Goal: Task Accomplishment & Management: Manage account settings

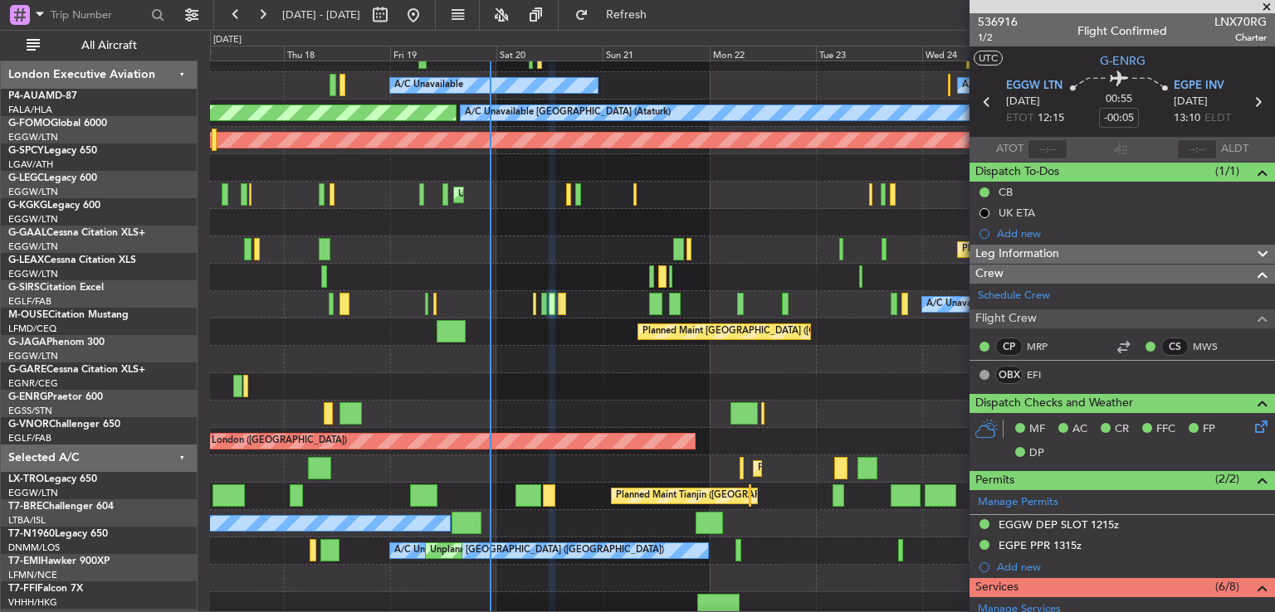
scroll to position [99, 0]
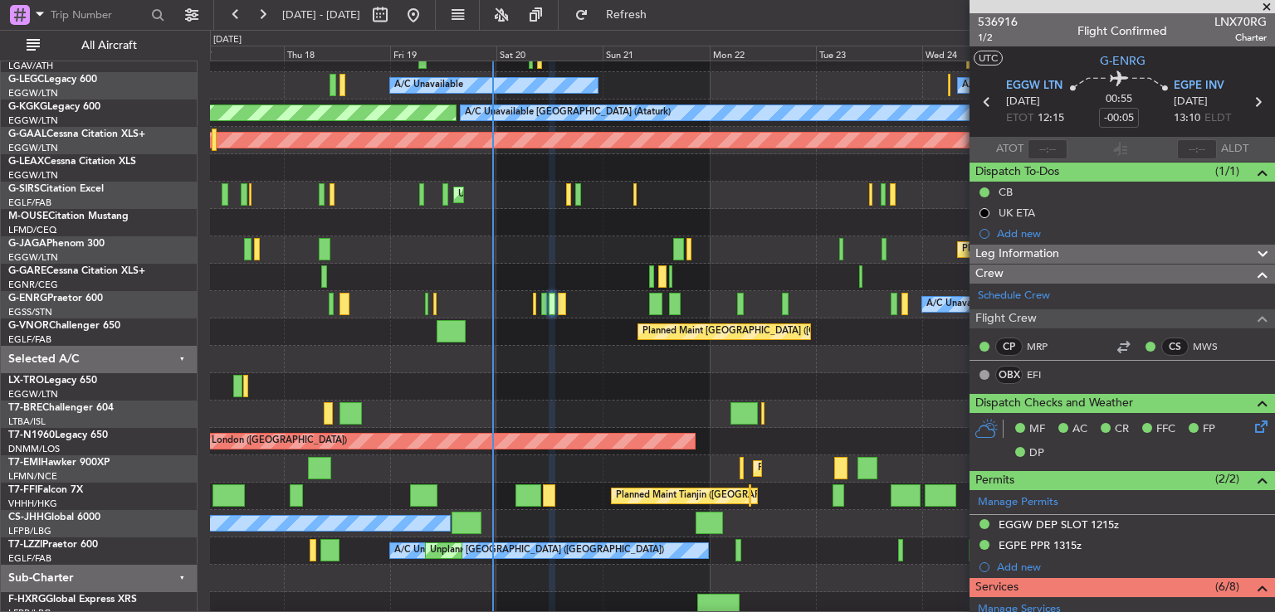
click at [1266, 5] on span at bounding box center [1266, 7] width 17 height 15
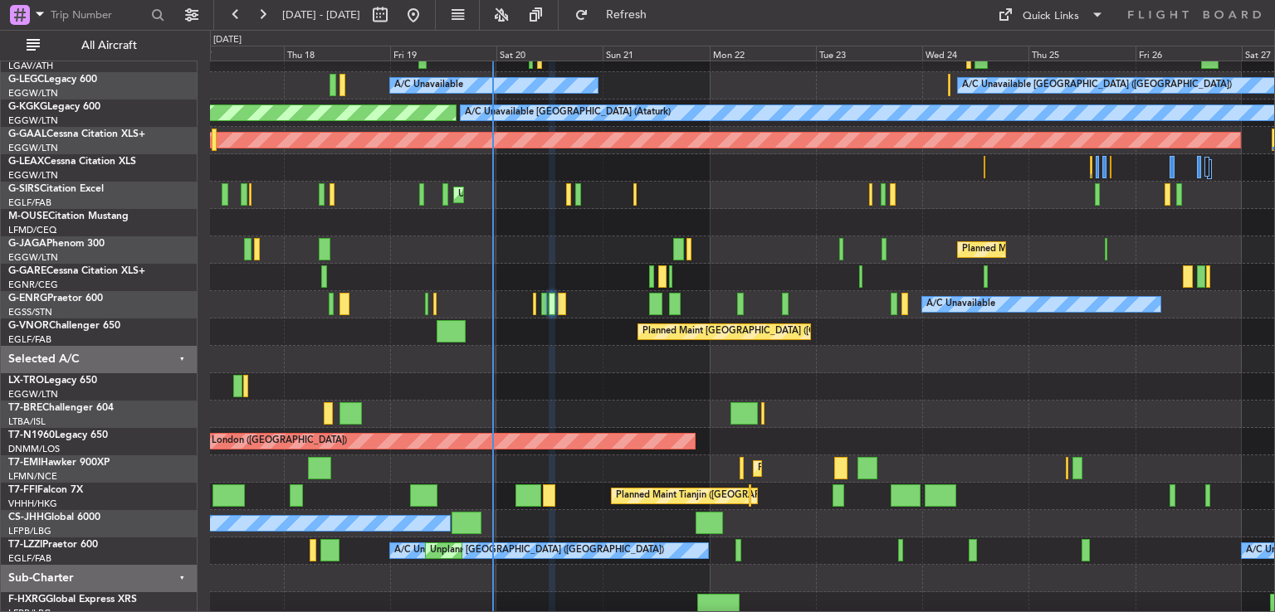
type input "0"
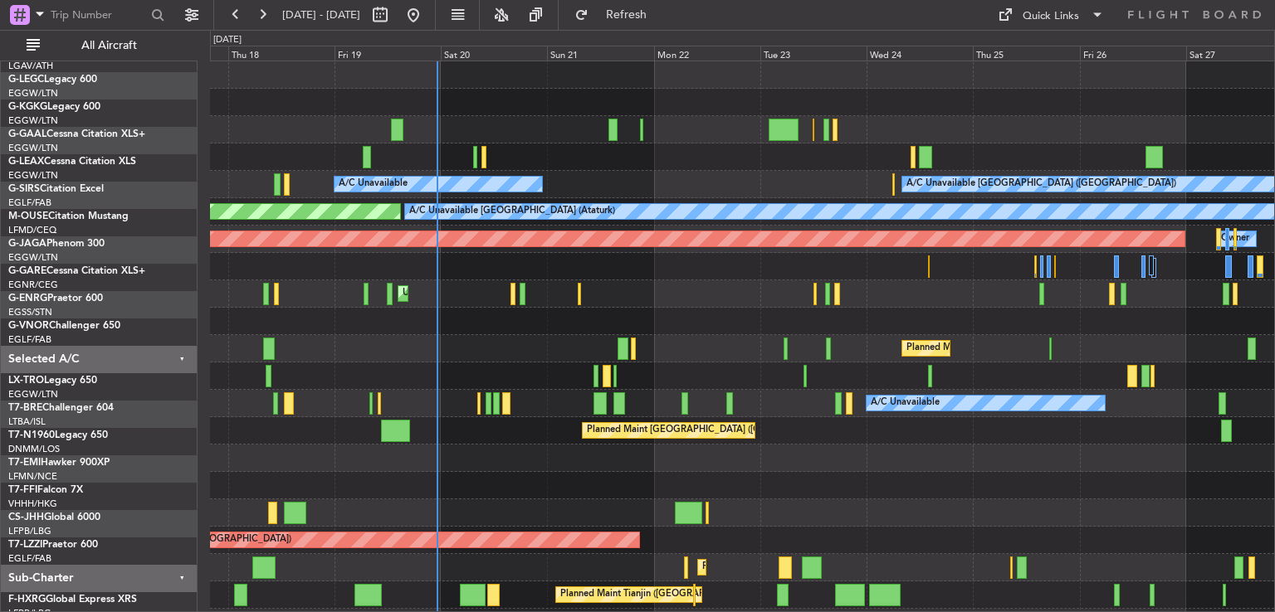
scroll to position [0, 0]
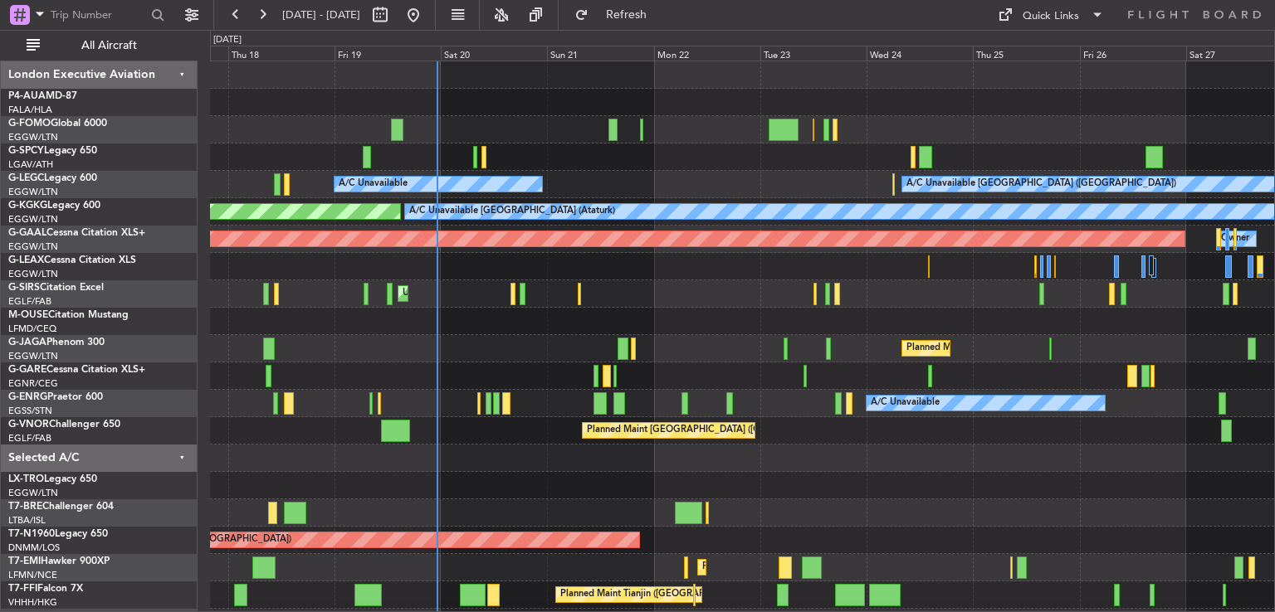
click at [545, 575] on div "A/C Unavailable [GEOGRAPHIC_DATA] ([GEOGRAPHIC_DATA]) A/C Unavailable AOG Maint…" at bounding box center [742, 389] width 1064 height 657
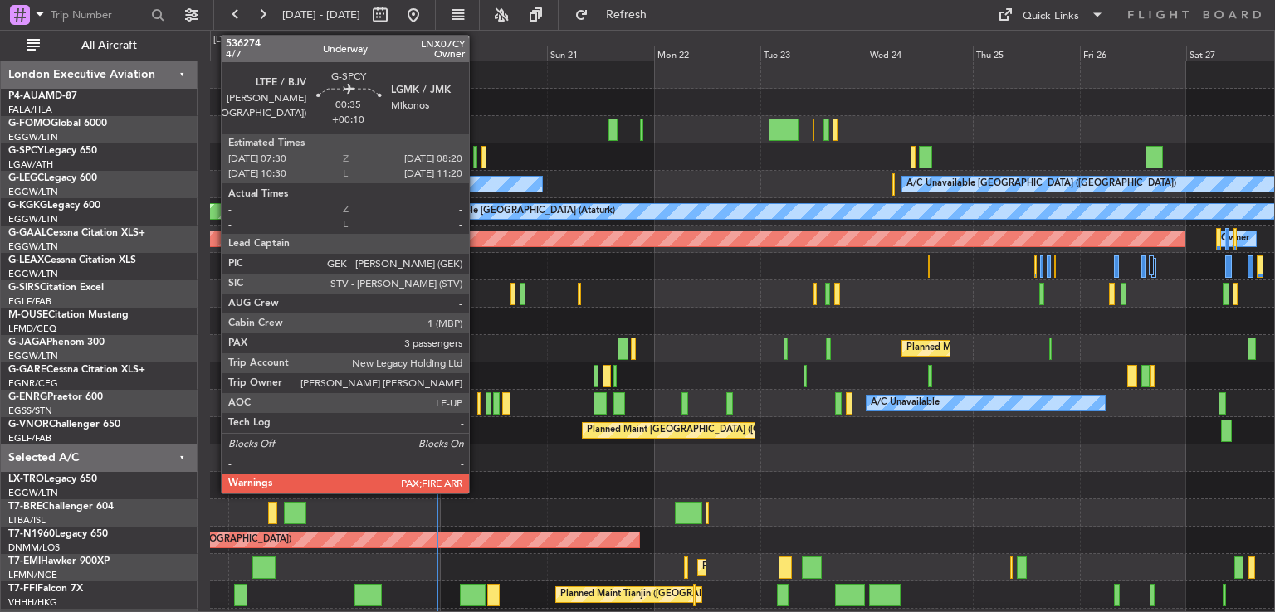
click at [476, 158] on div at bounding box center [475, 157] width 4 height 22
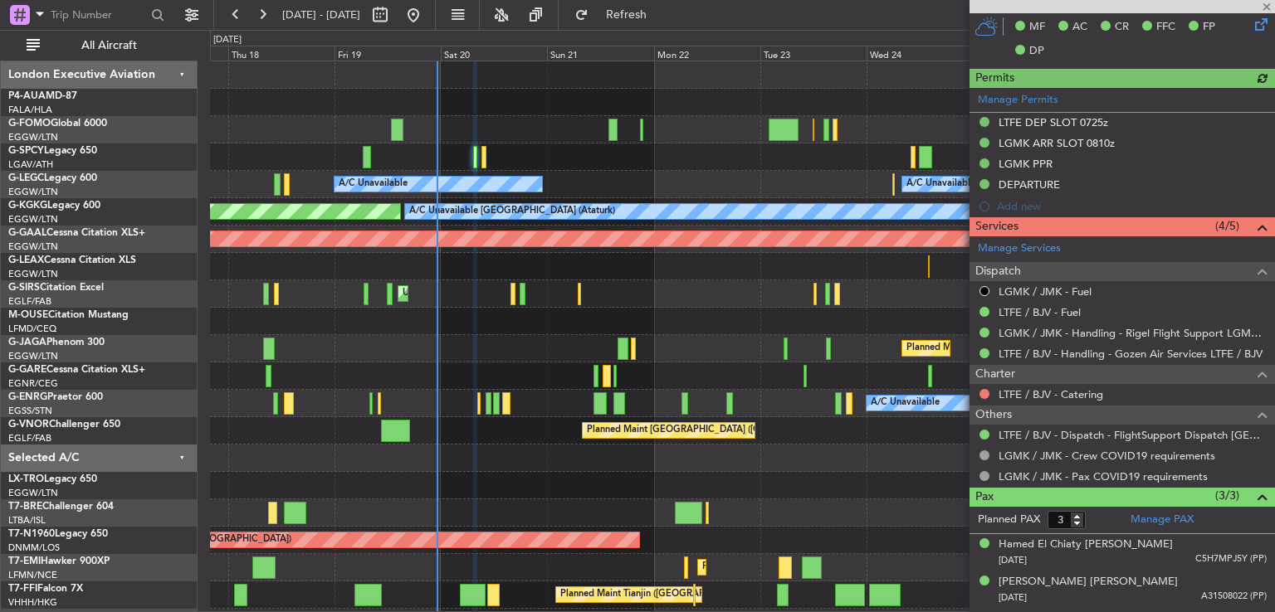
scroll to position [471, 0]
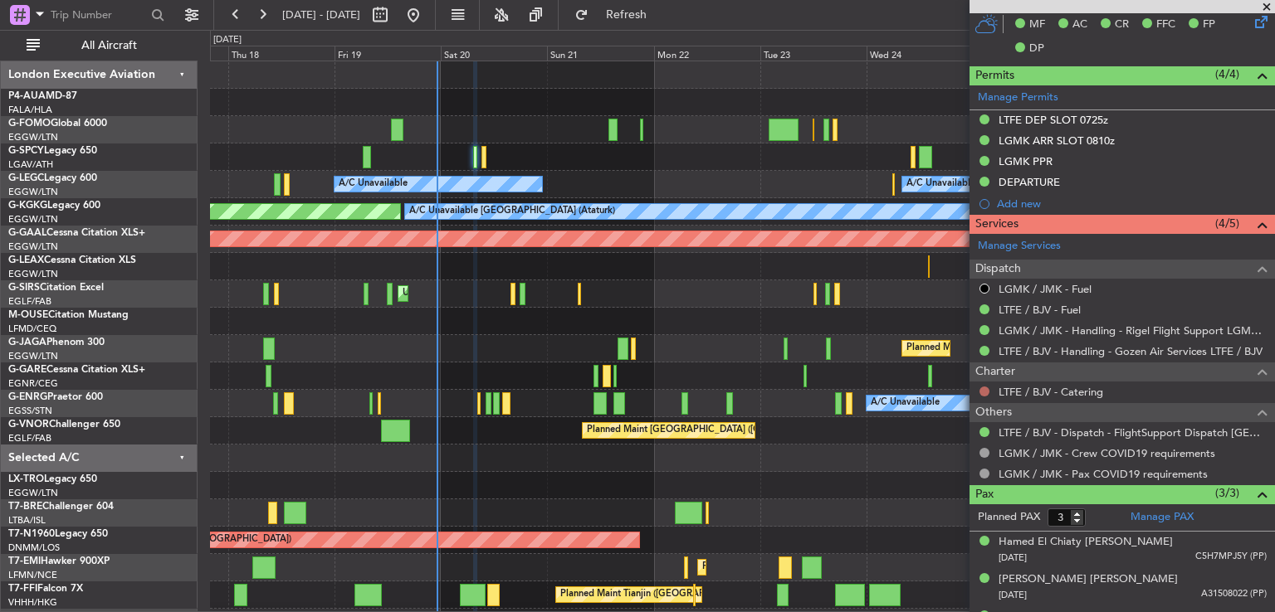
click at [983, 387] on button at bounding box center [984, 392] width 10 height 10
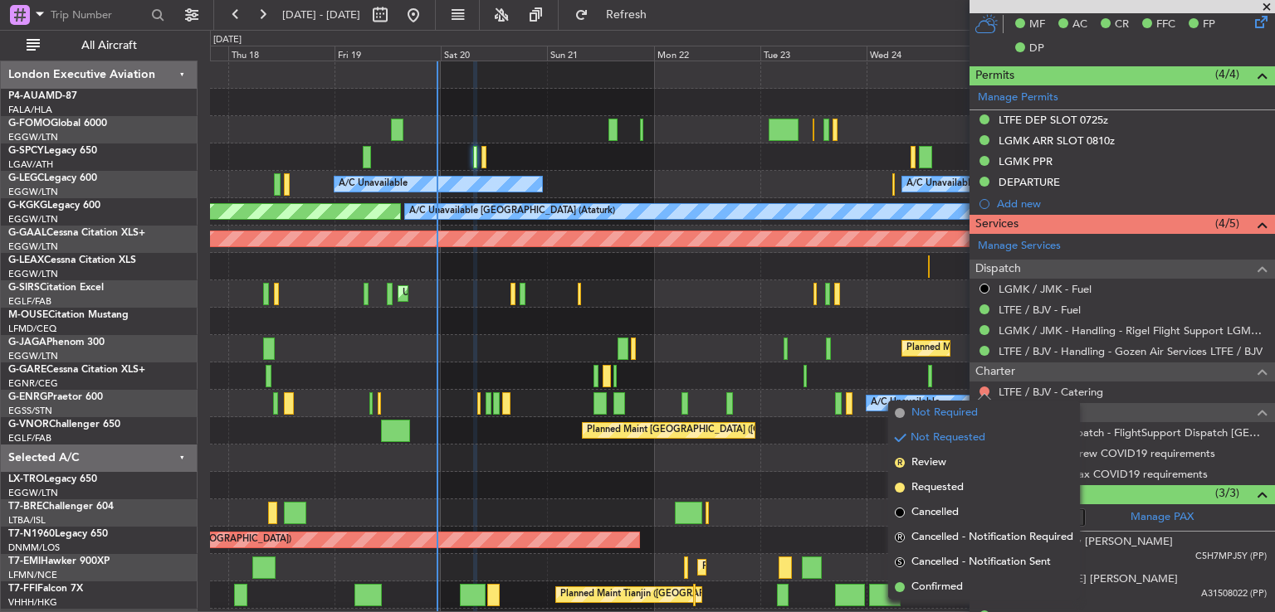
click at [926, 417] on span "Not Required" at bounding box center [944, 413] width 66 height 17
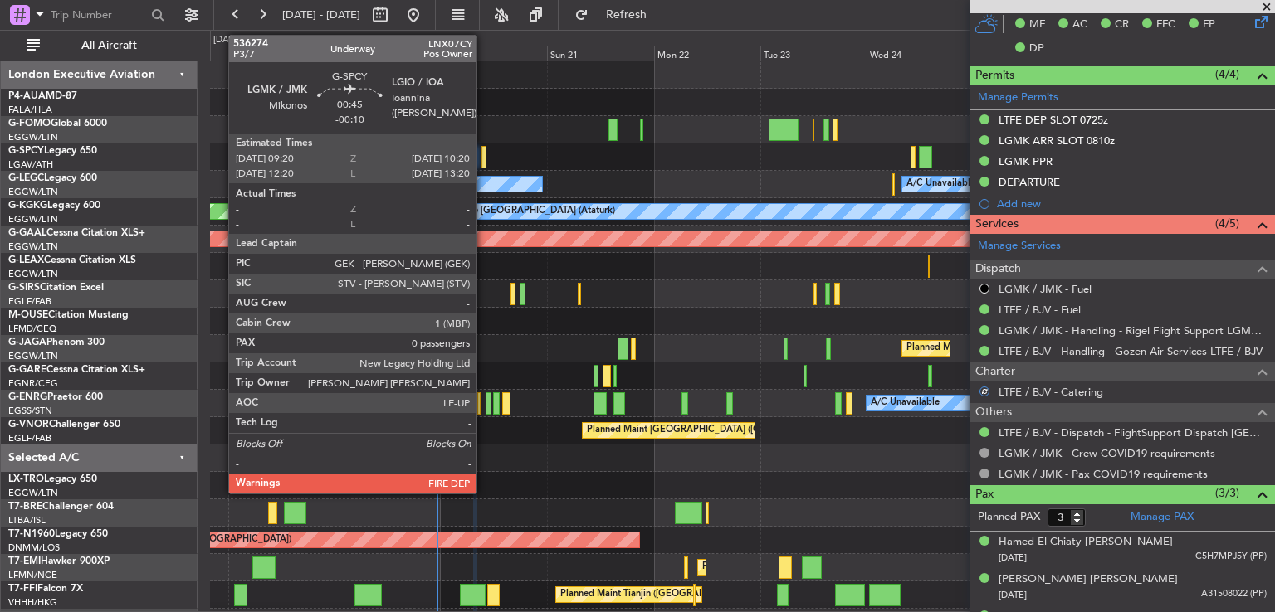
click at [484, 157] on div at bounding box center [483, 157] width 5 height 22
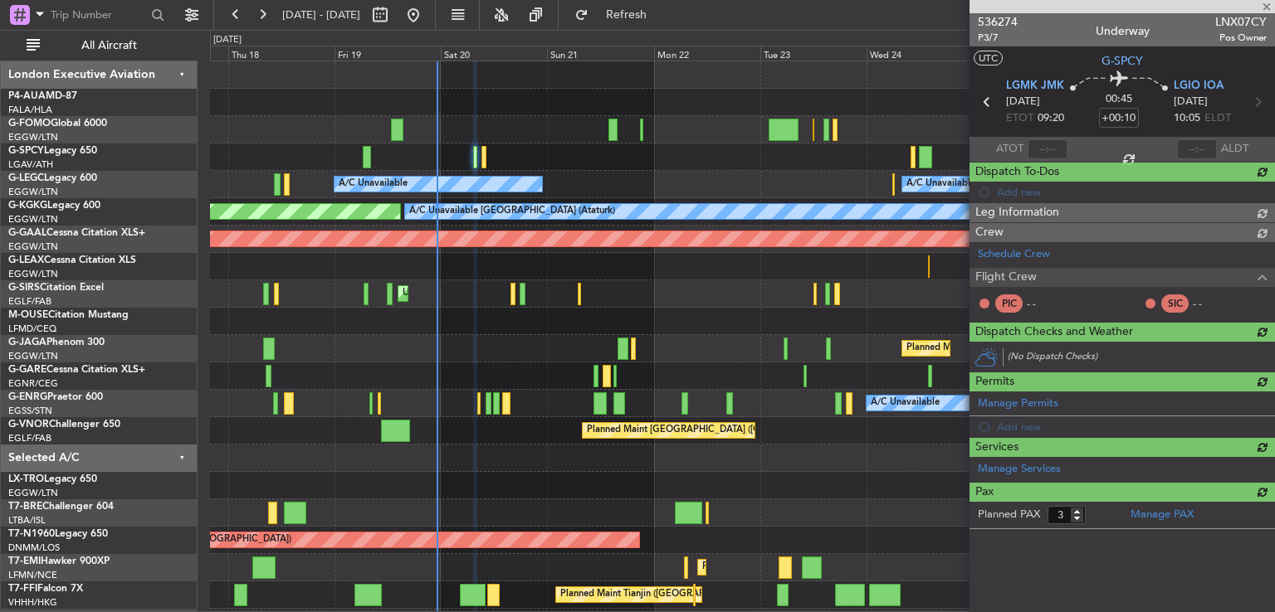
type input "-00:10"
type input "0"
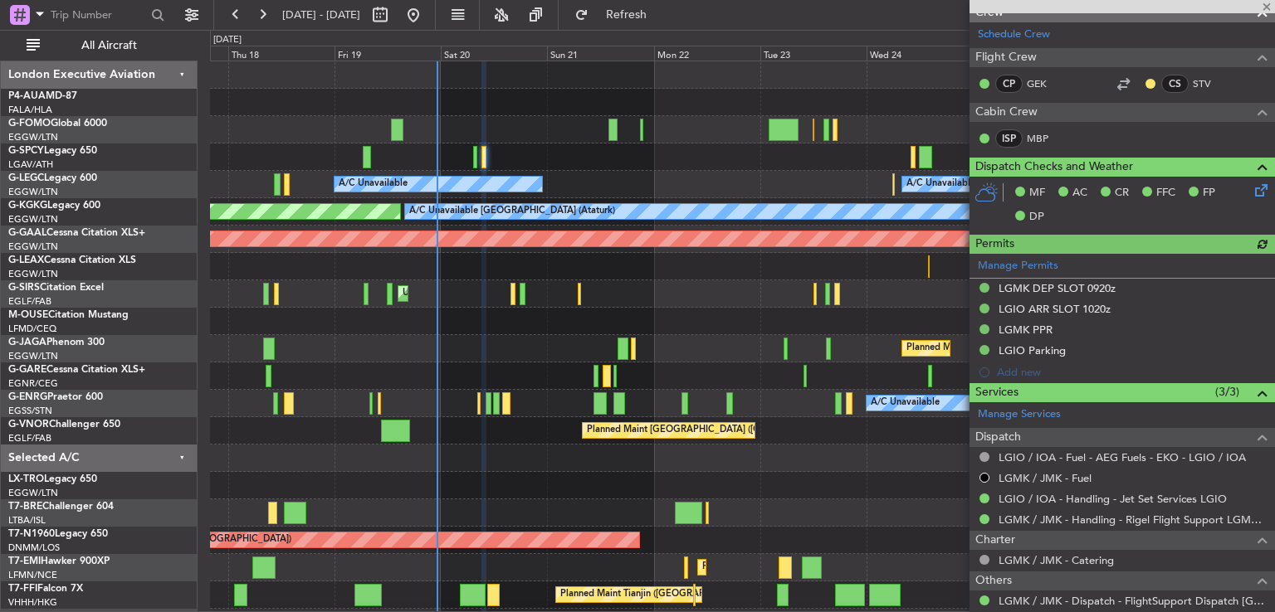
scroll to position [450, 0]
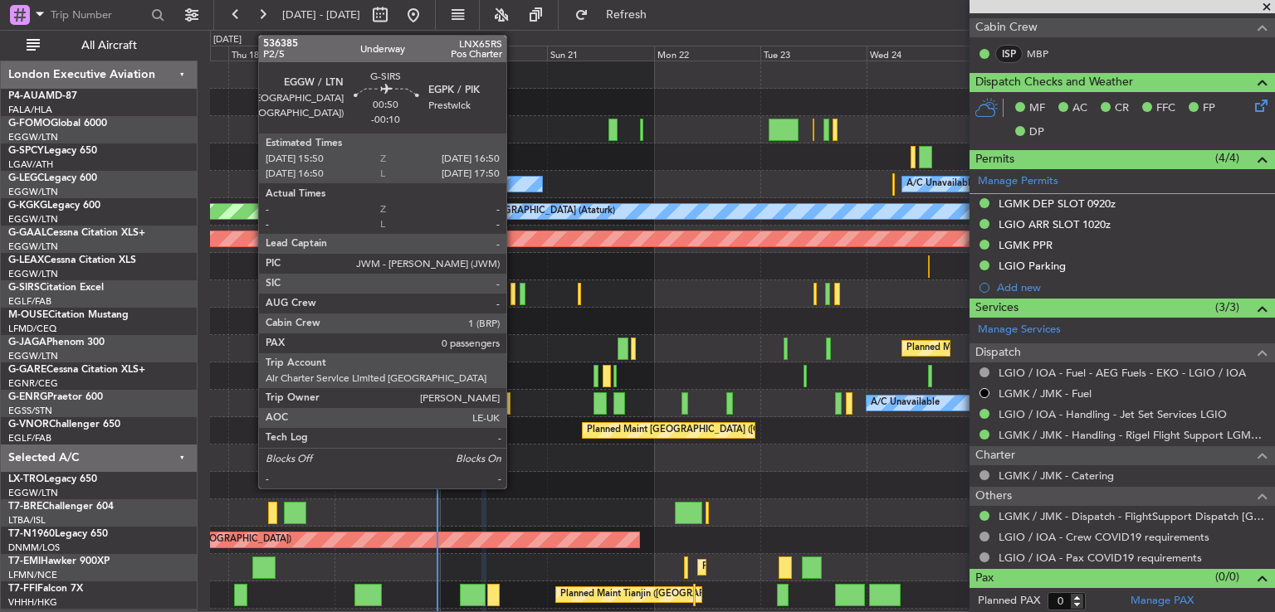
click at [514, 295] on div at bounding box center [512, 294] width 5 height 22
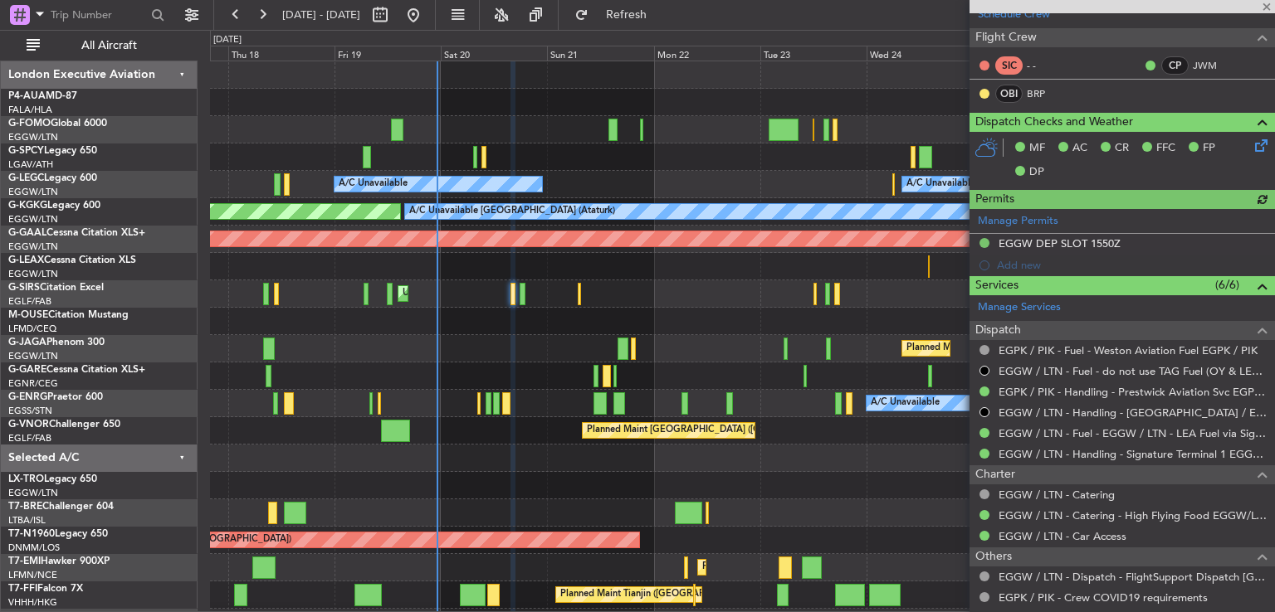
scroll to position [295, 0]
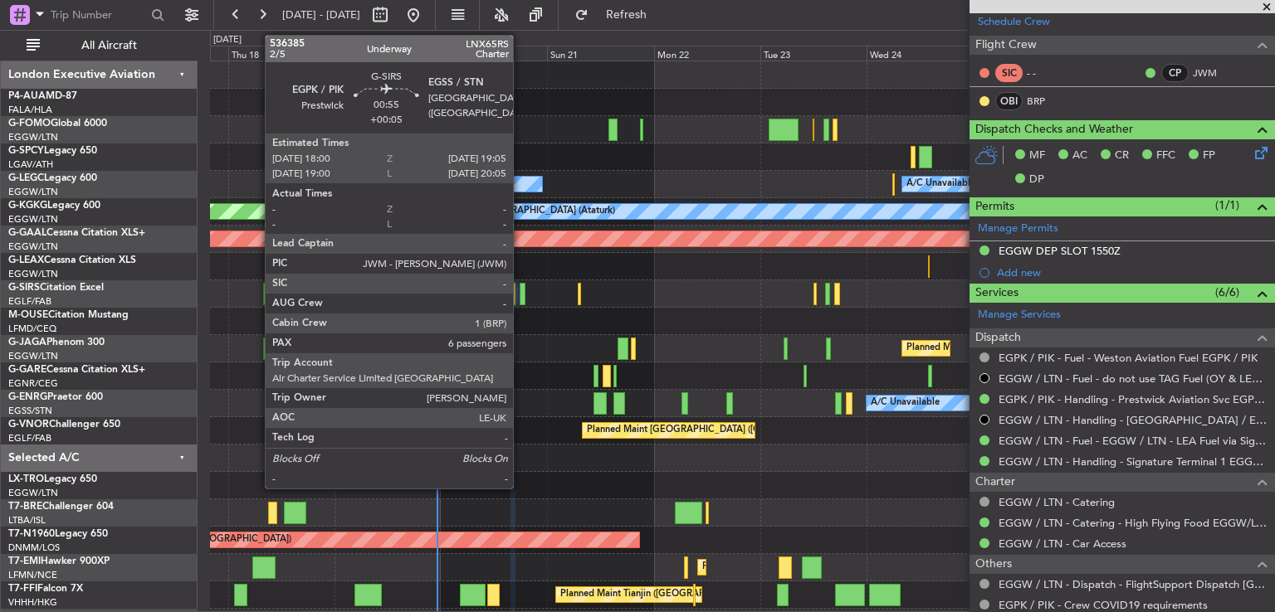
click at [520, 296] on div at bounding box center [522, 294] width 5 height 22
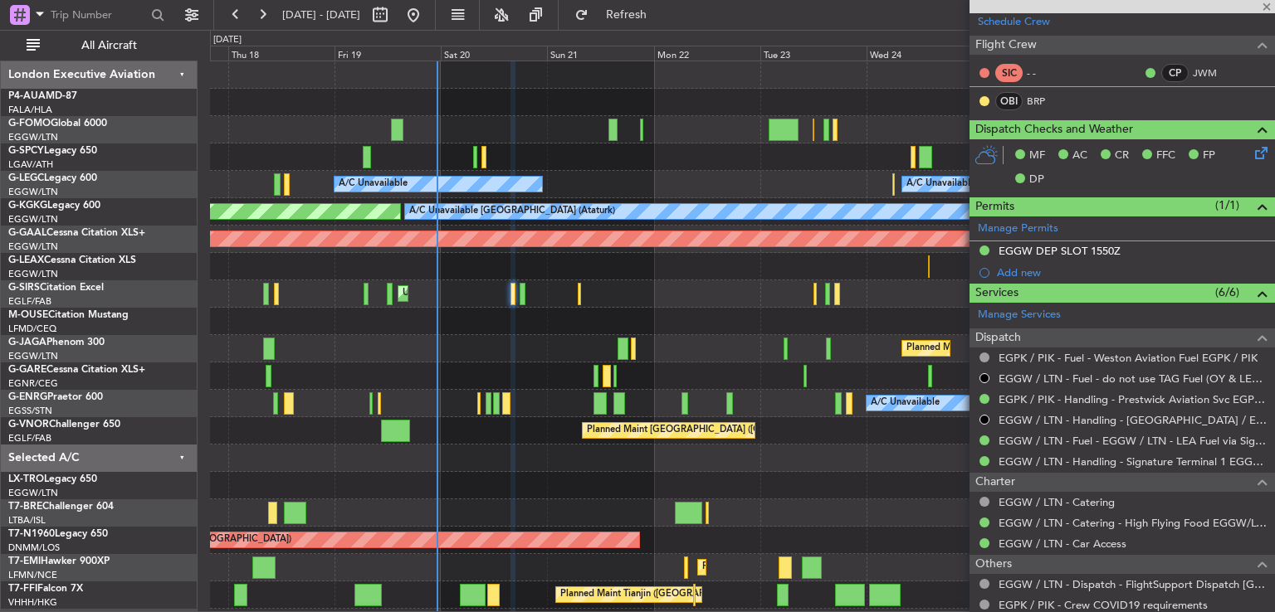
type input "+00:05"
type input "6"
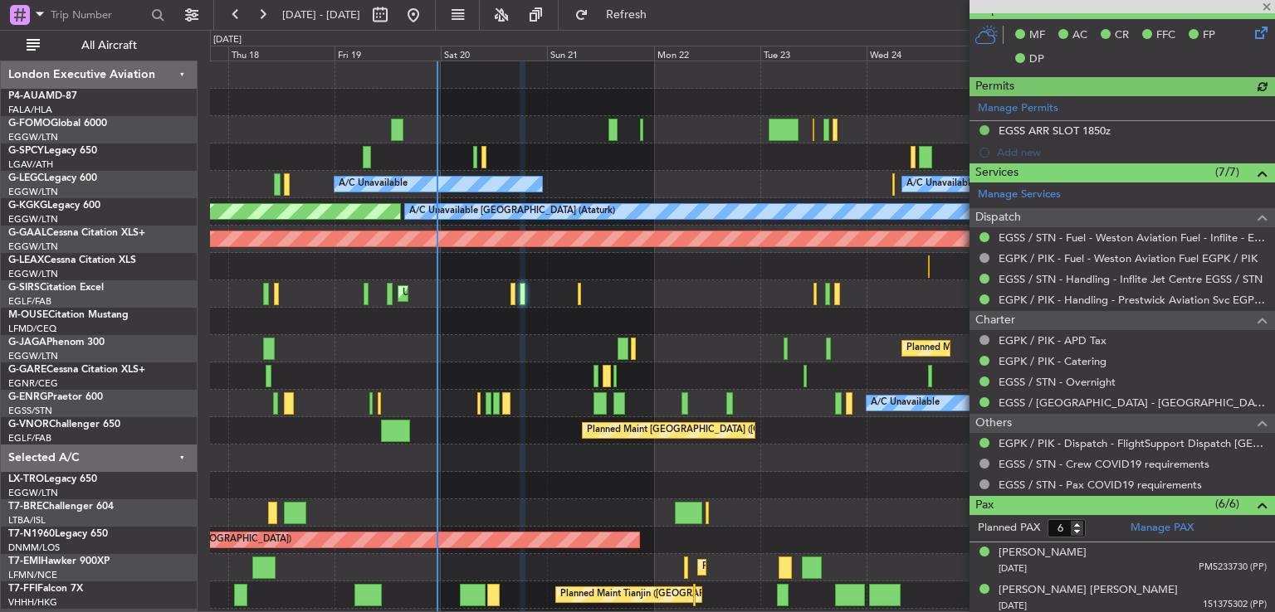
scroll to position [407, 0]
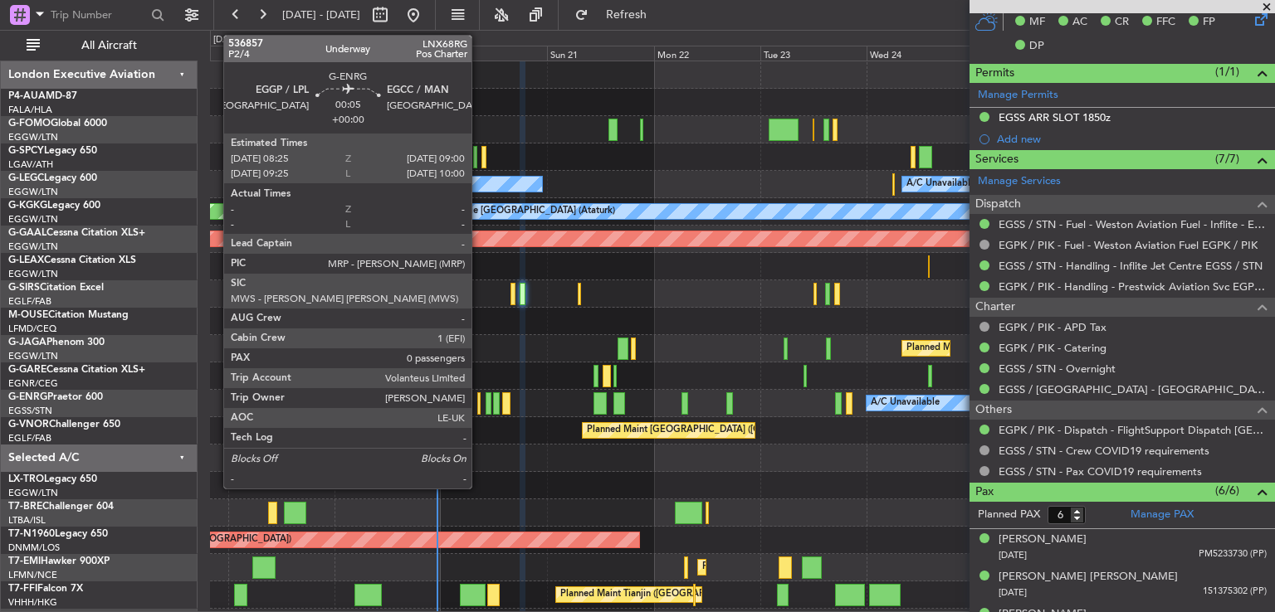
click at [479, 406] on div at bounding box center [478, 404] width 3 height 22
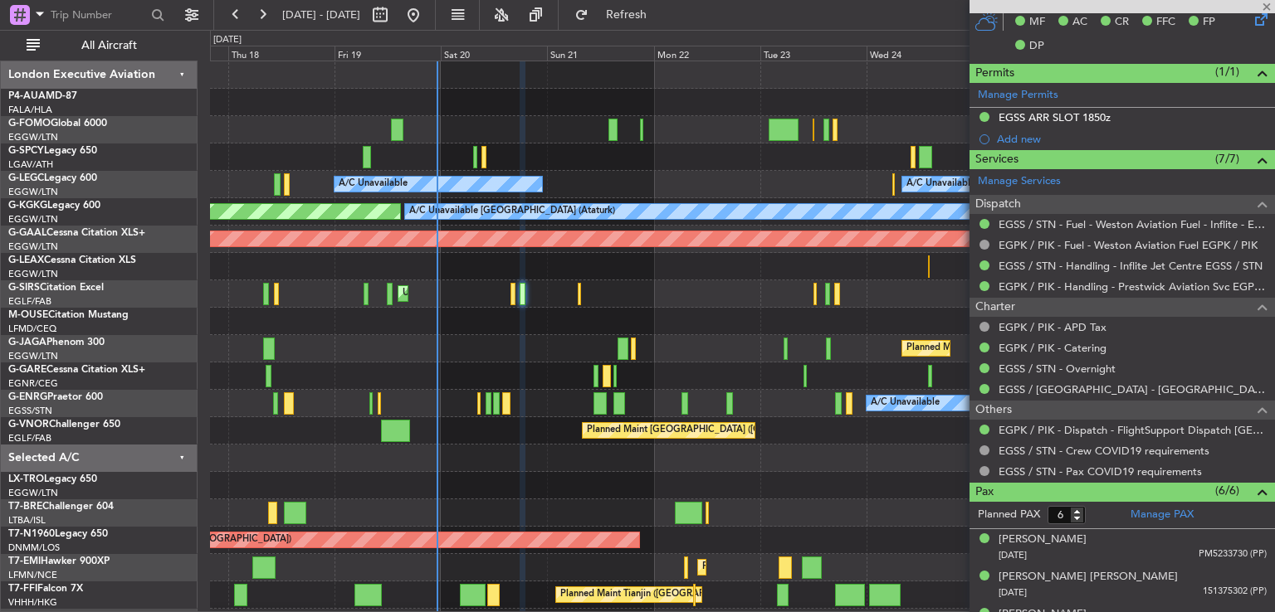
type input "0"
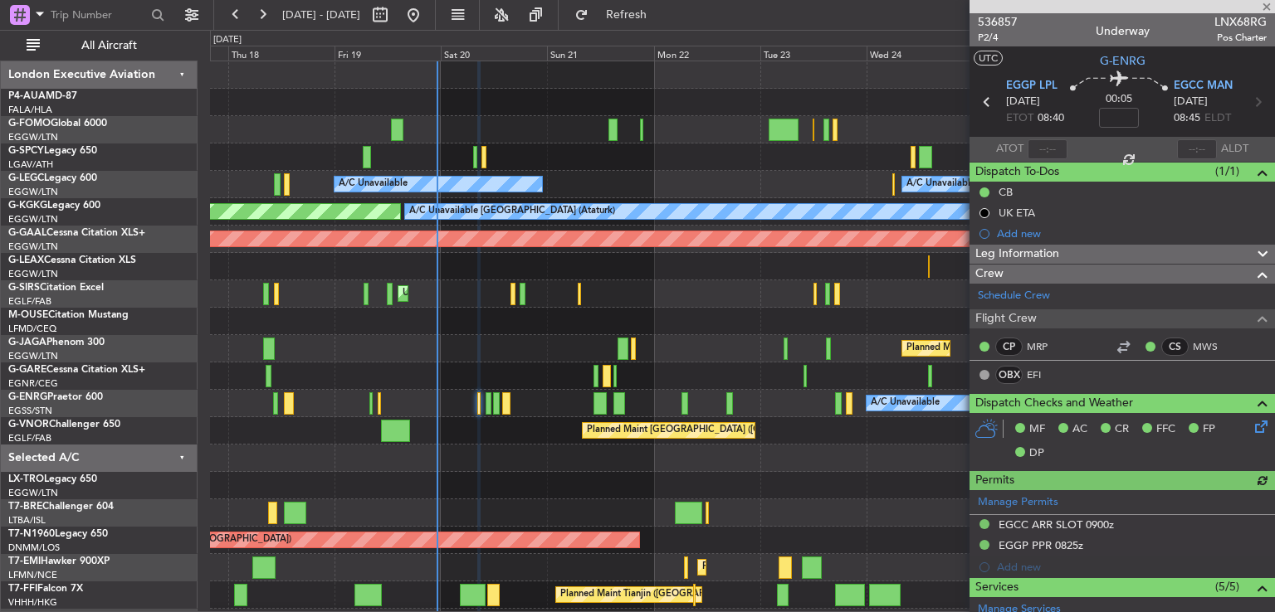
scroll to position [300, 0]
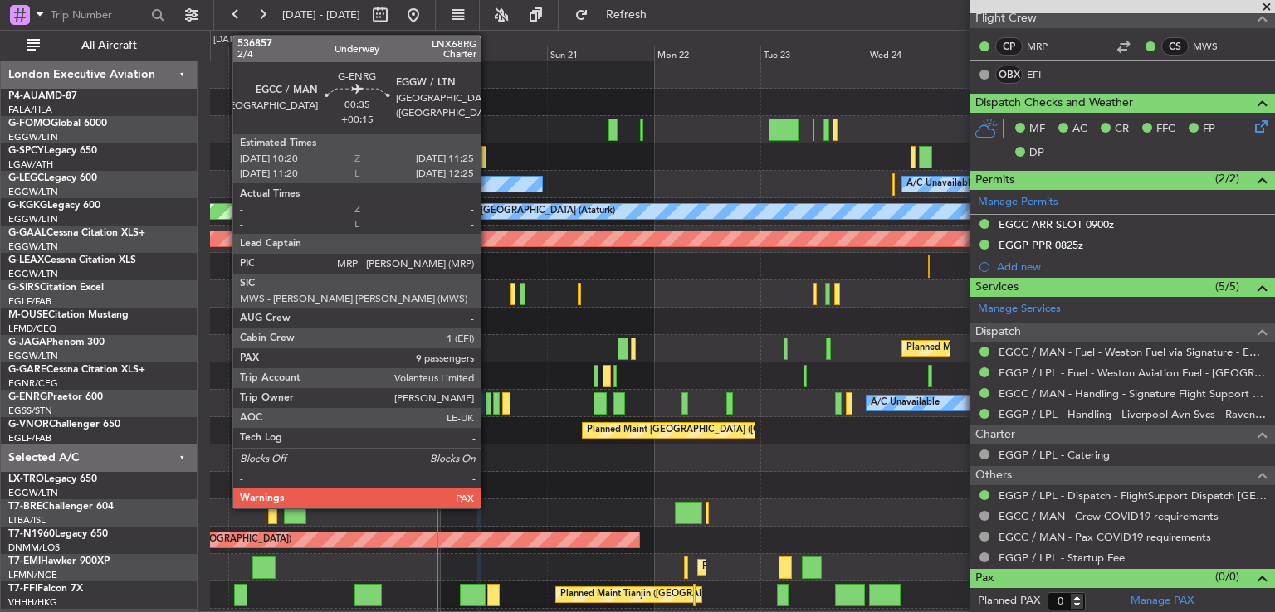
click at [488, 403] on div at bounding box center [488, 404] width 5 height 22
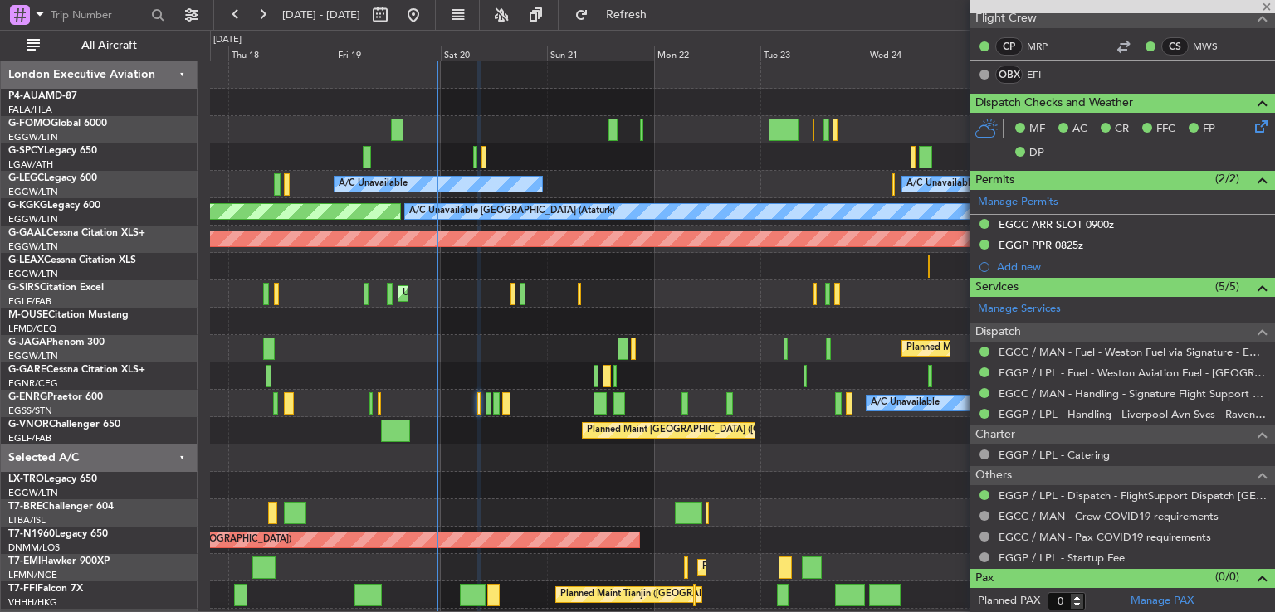
type input "+00:15"
type input "9"
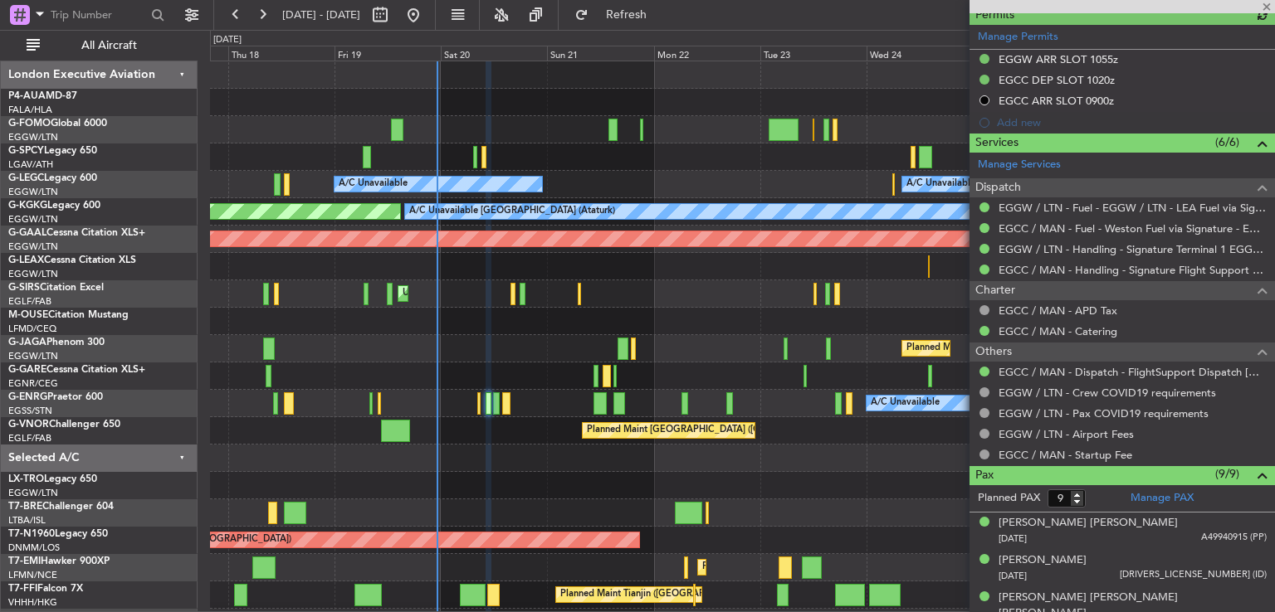
scroll to position [483, 0]
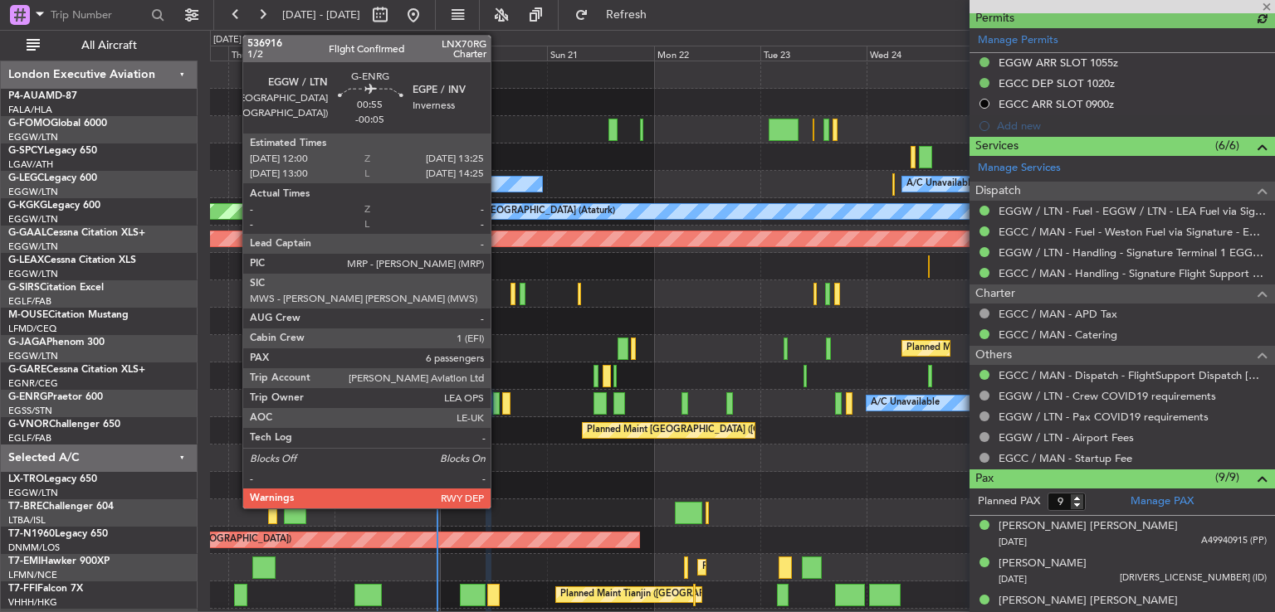
click at [498, 396] on div at bounding box center [496, 404] width 7 height 22
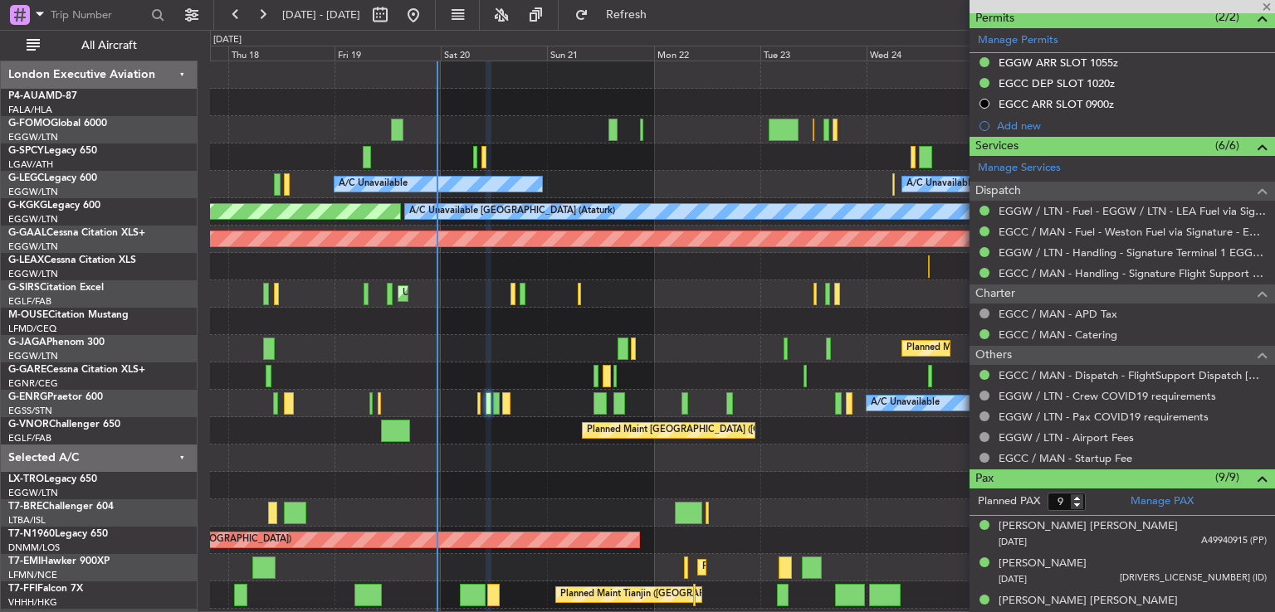
type input "-00:05"
type input "6"
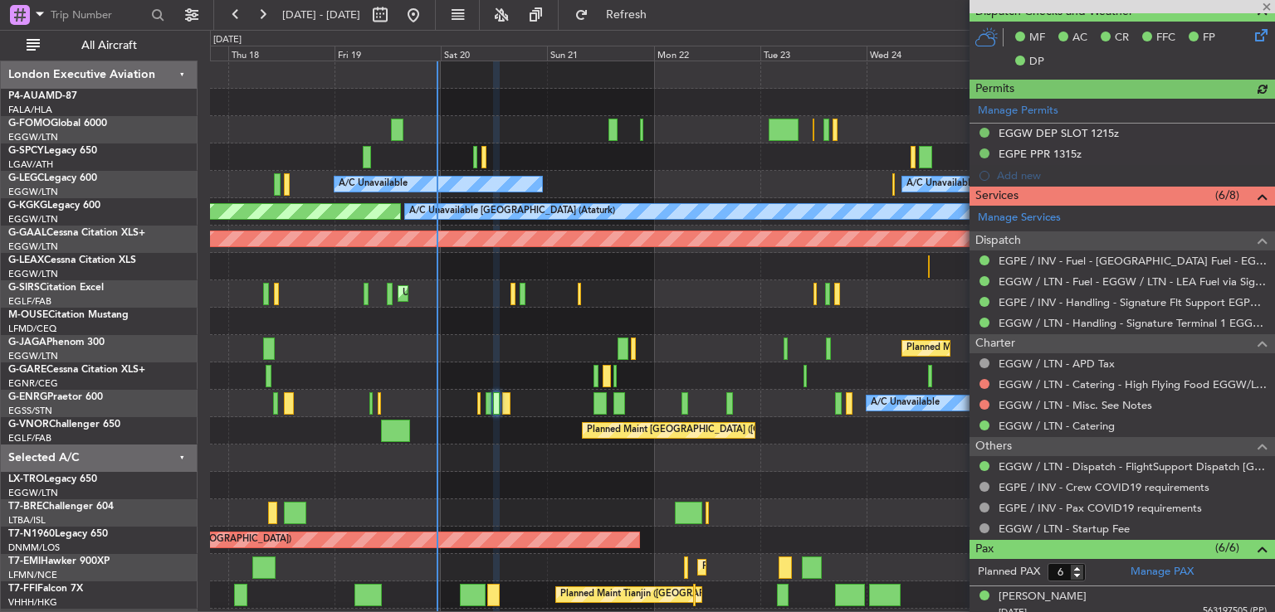
scroll to position [394, 0]
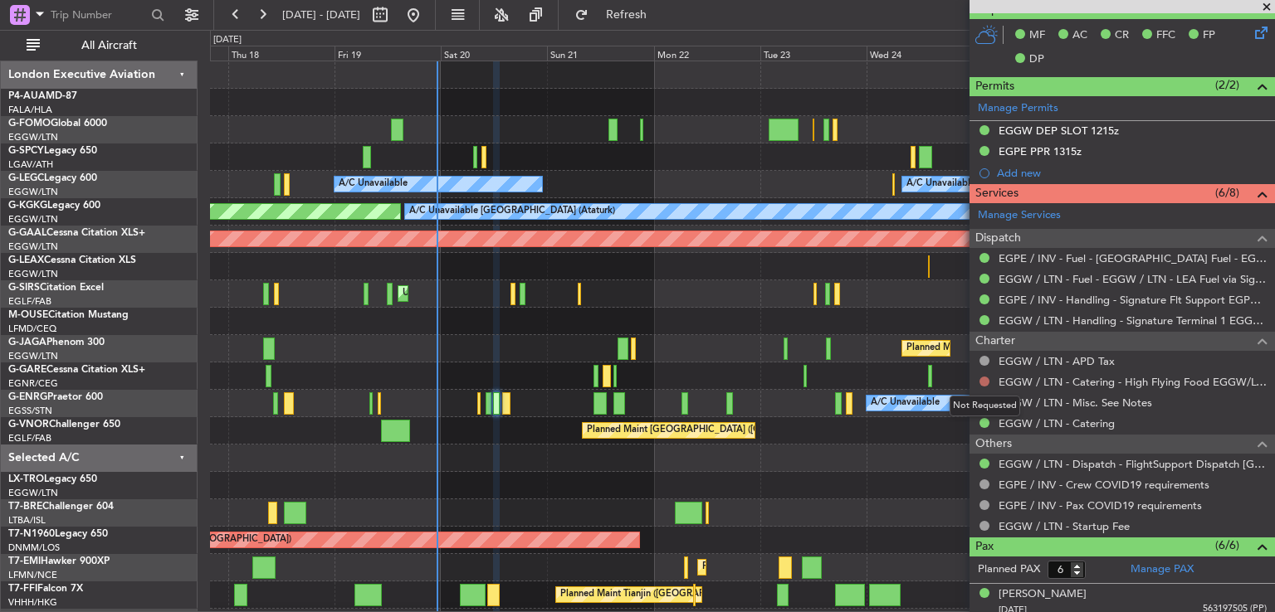
click at [986, 380] on button at bounding box center [984, 382] width 10 height 10
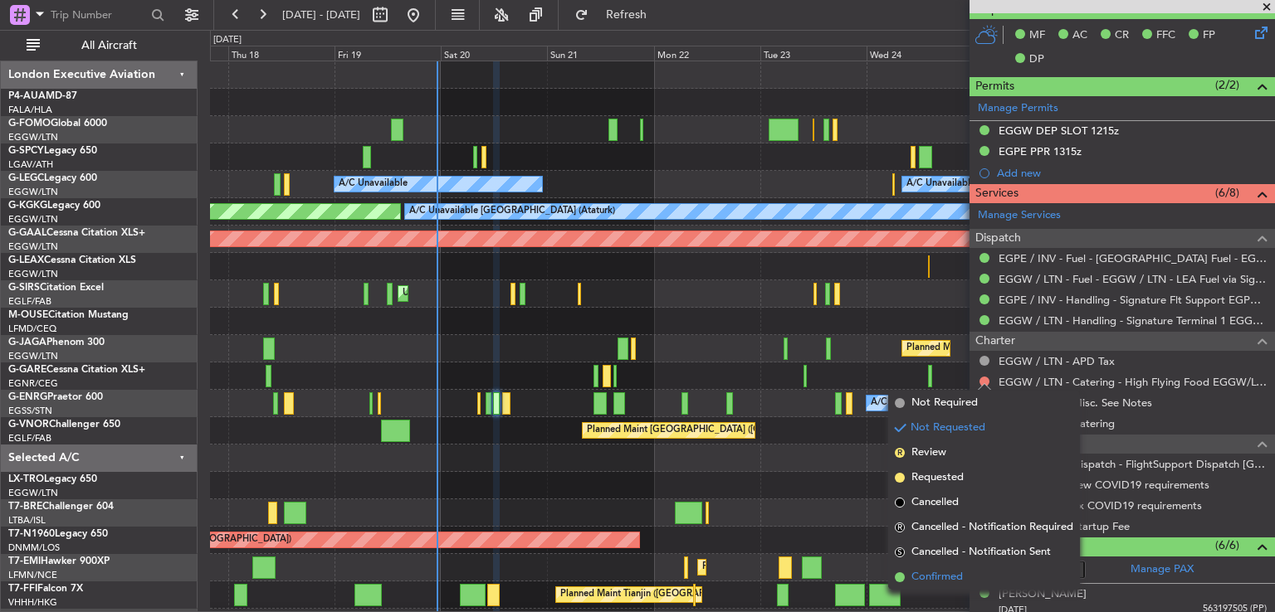
click at [904, 569] on li "Confirmed" at bounding box center [984, 577] width 192 height 25
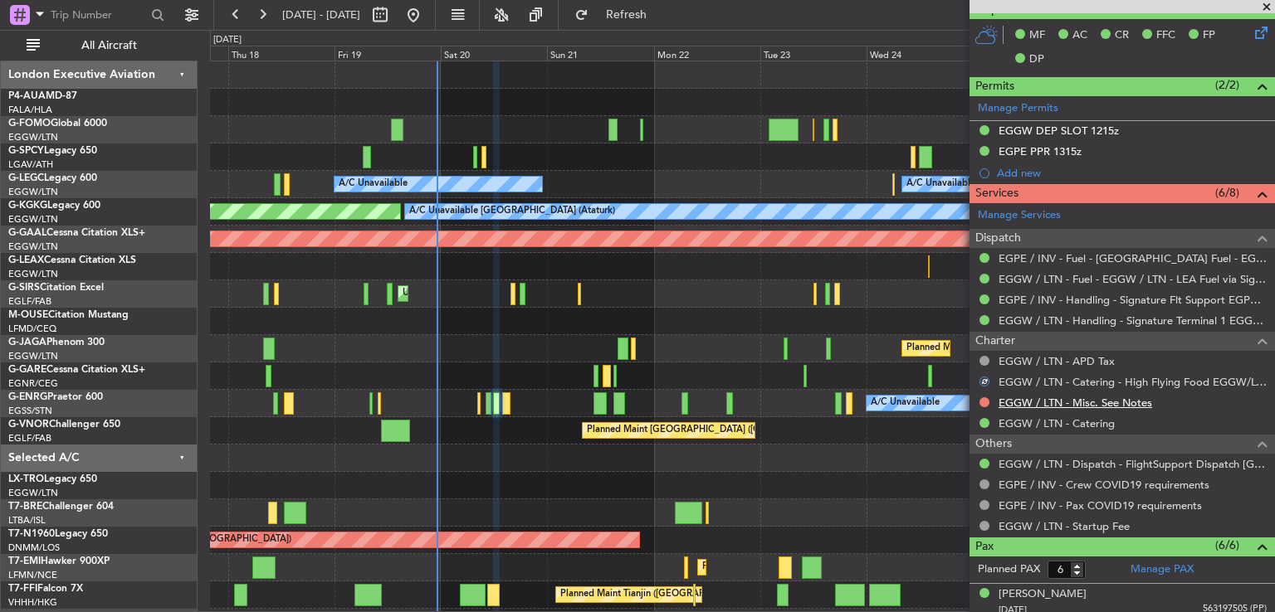
click at [1055, 404] on link "EGGW / LTN - Misc. See Notes" at bounding box center [1075, 403] width 154 height 14
click at [982, 402] on button at bounding box center [984, 403] width 10 height 10
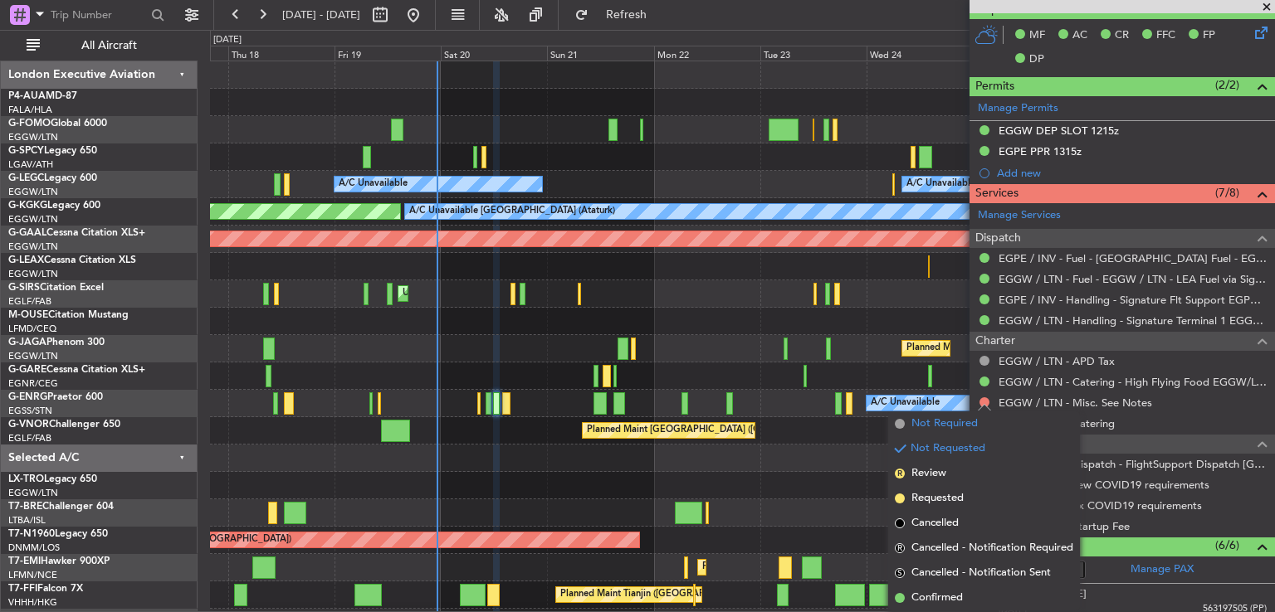
click at [935, 422] on span "Not Required" at bounding box center [944, 424] width 66 height 17
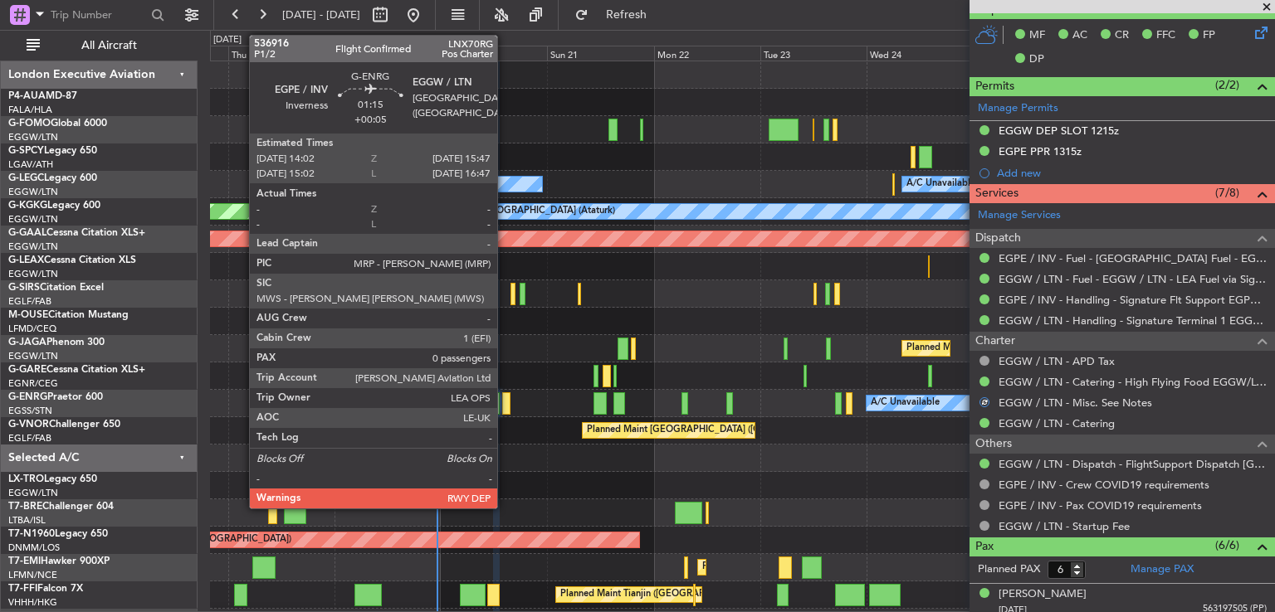
click at [505, 400] on div at bounding box center [506, 404] width 8 height 22
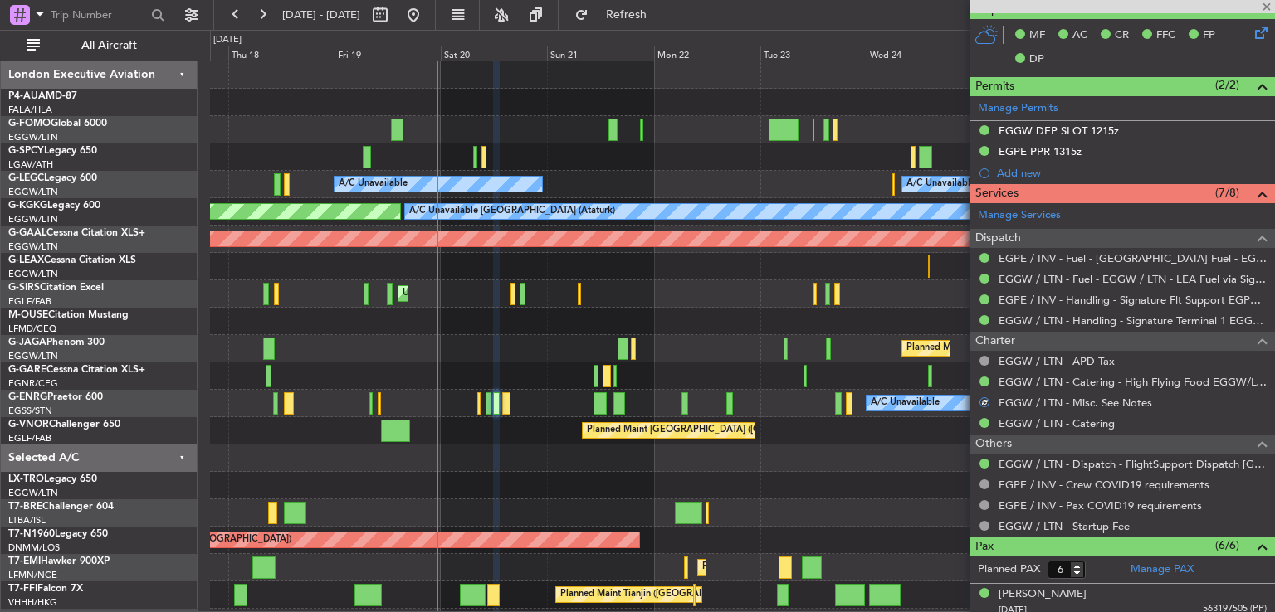
type input "+00:05"
type input "0"
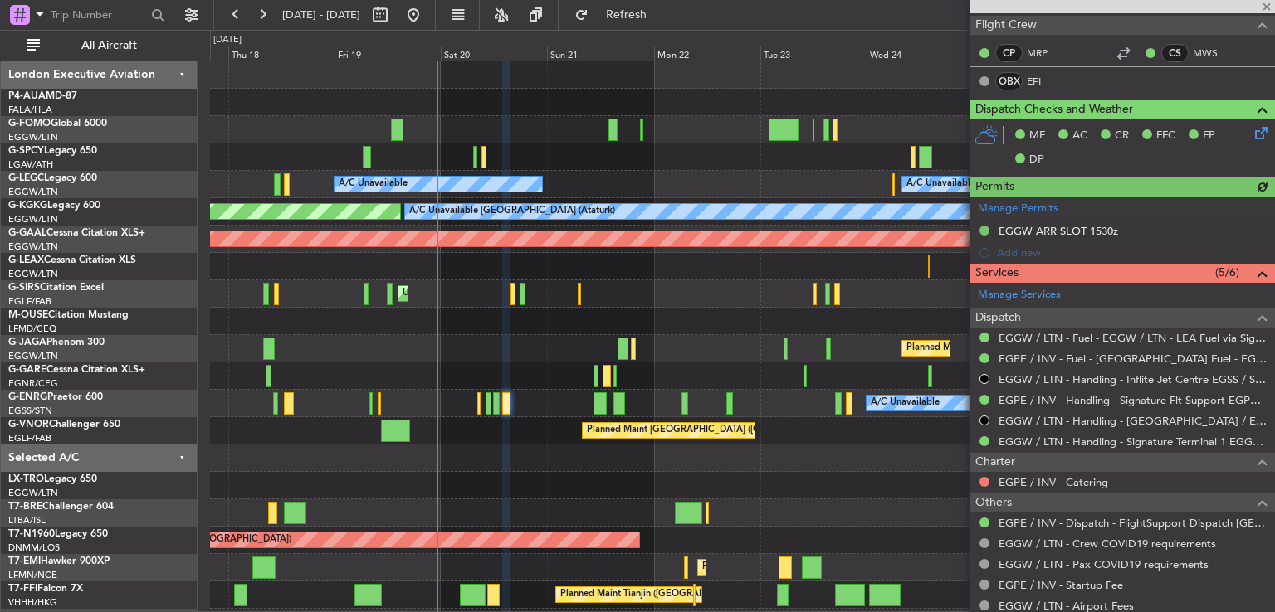
scroll to position [342, 0]
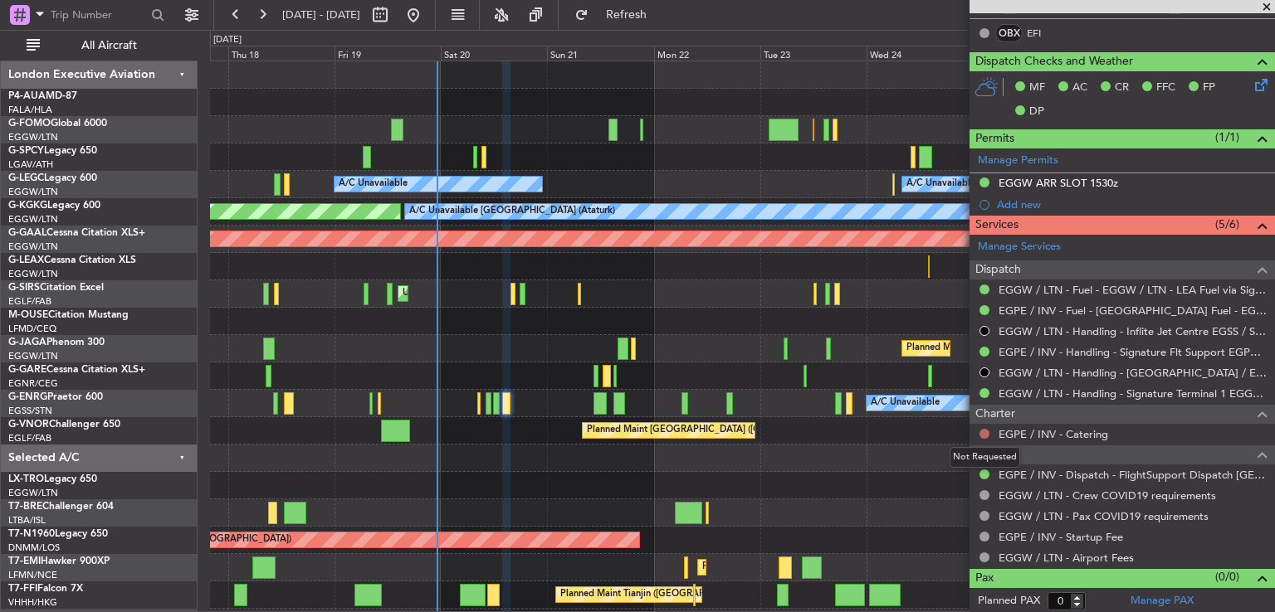
click at [981, 432] on button at bounding box center [984, 434] width 10 height 10
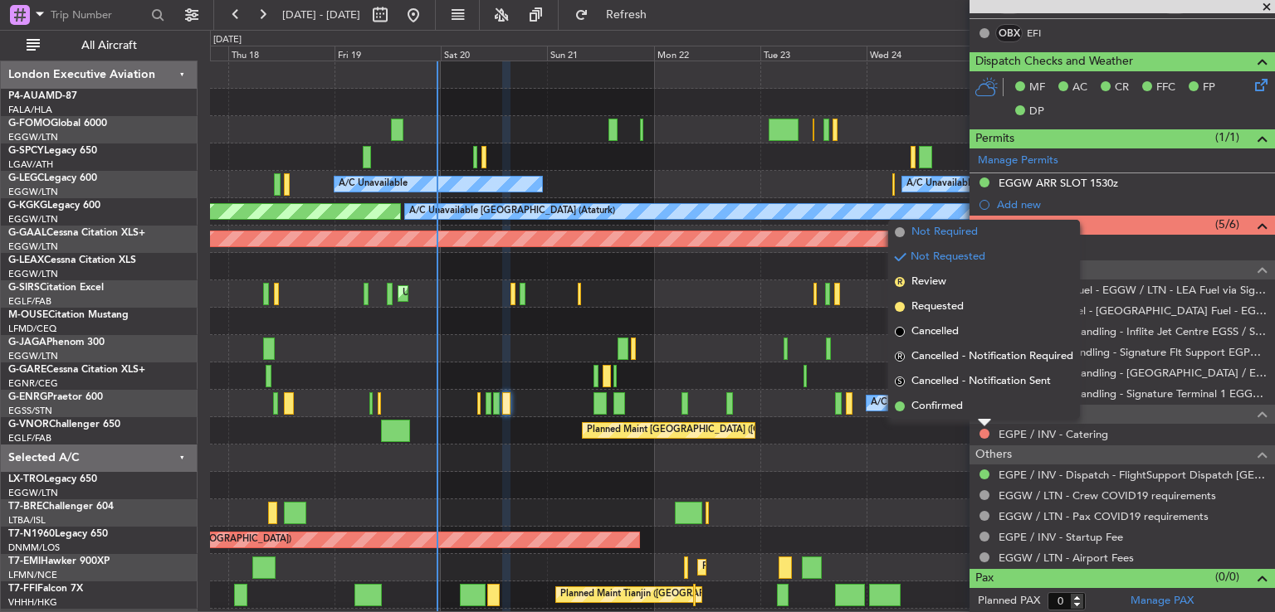
click at [901, 237] on li "Not Required" at bounding box center [984, 232] width 192 height 25
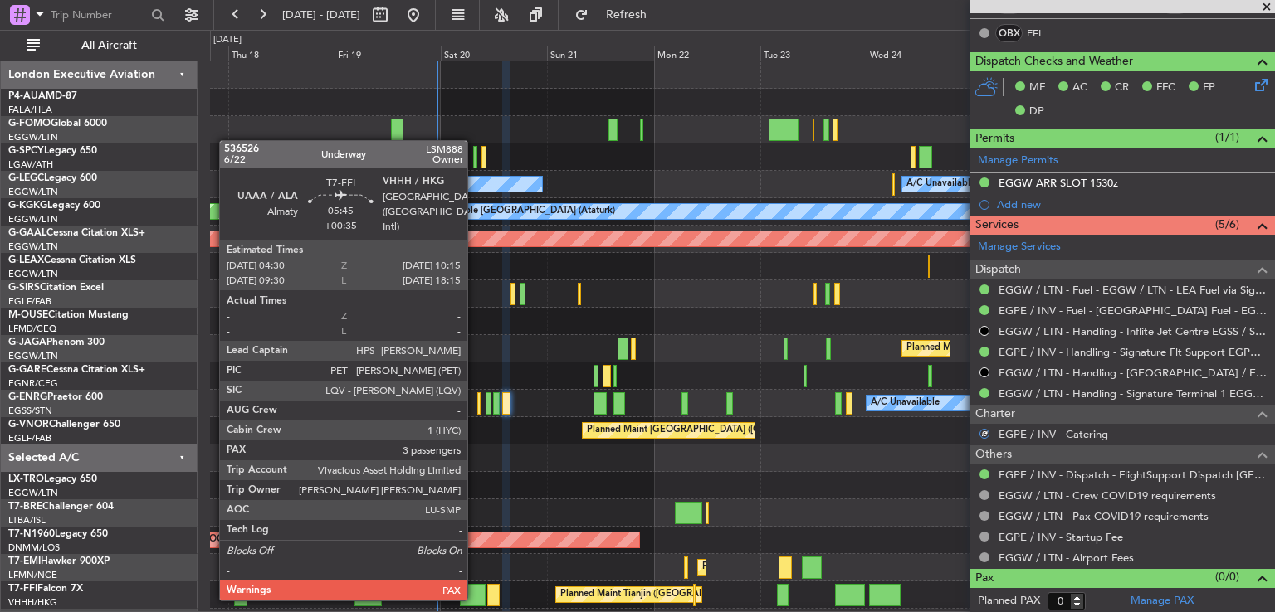
click at [475, 599] on div at bounding box center [473, 595] width 26 height 22
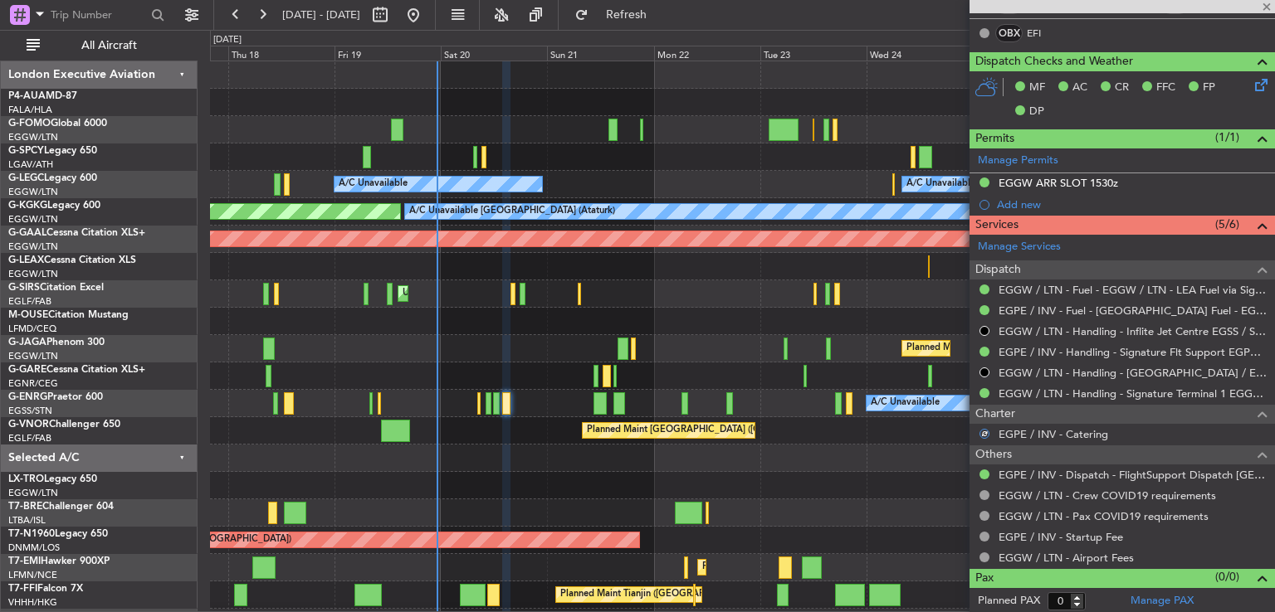
type input "+00:35"
type input "3"
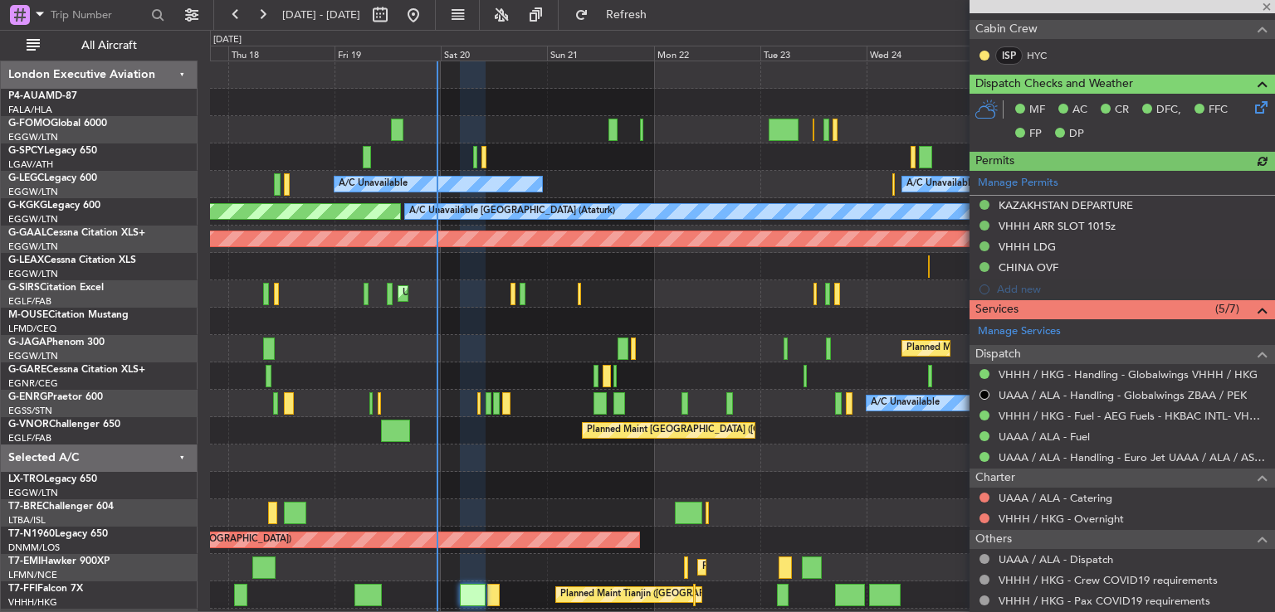
scroll to position [491, 0]
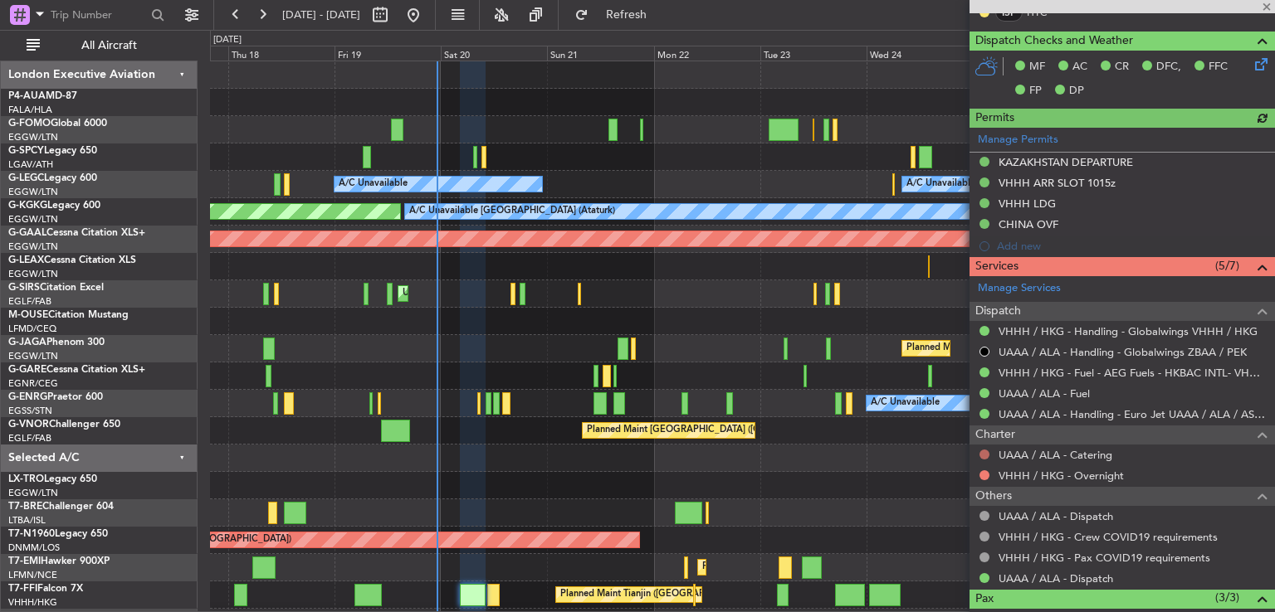
click at [980, 450] on button at bounding box center [984, 455] width 10 height 10
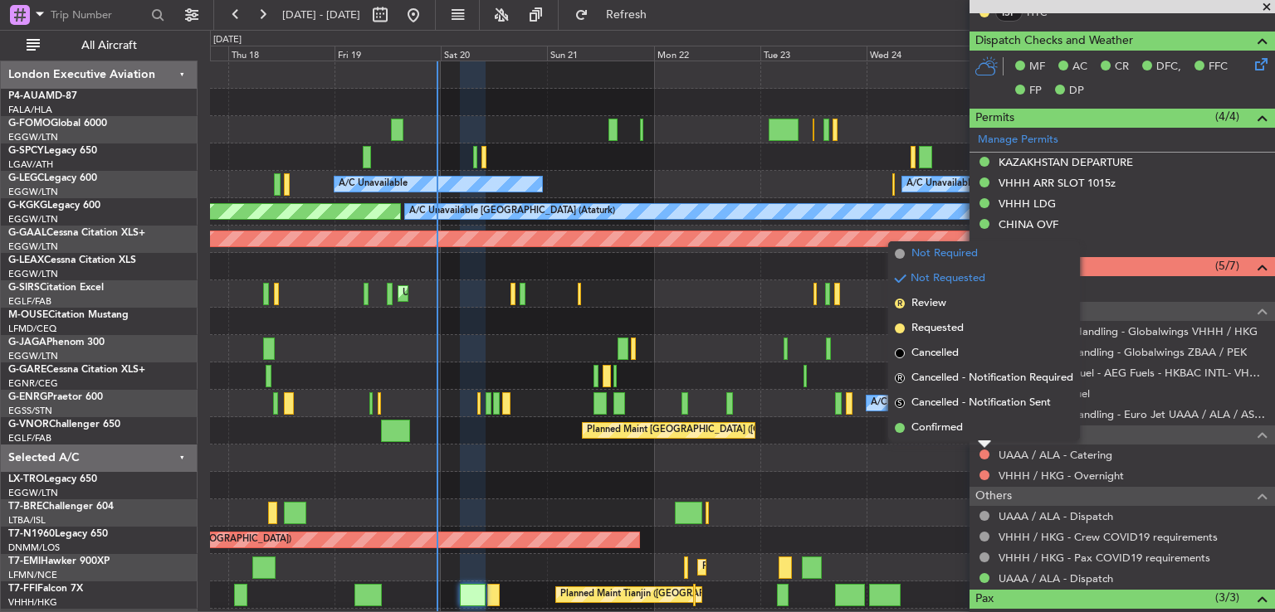
click at [935, 254] on span "Not Required" at bounding box center [944, 254] width 66 height 17
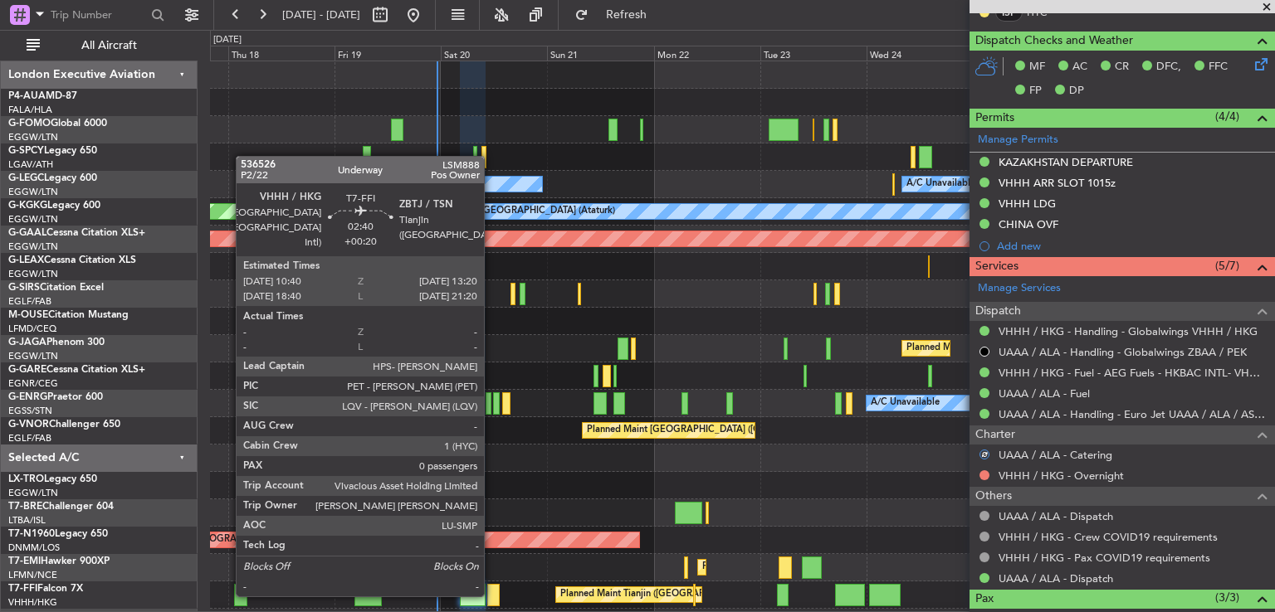
click at [491, 595] on div at bounding box center [493, 595] width 12 height 22
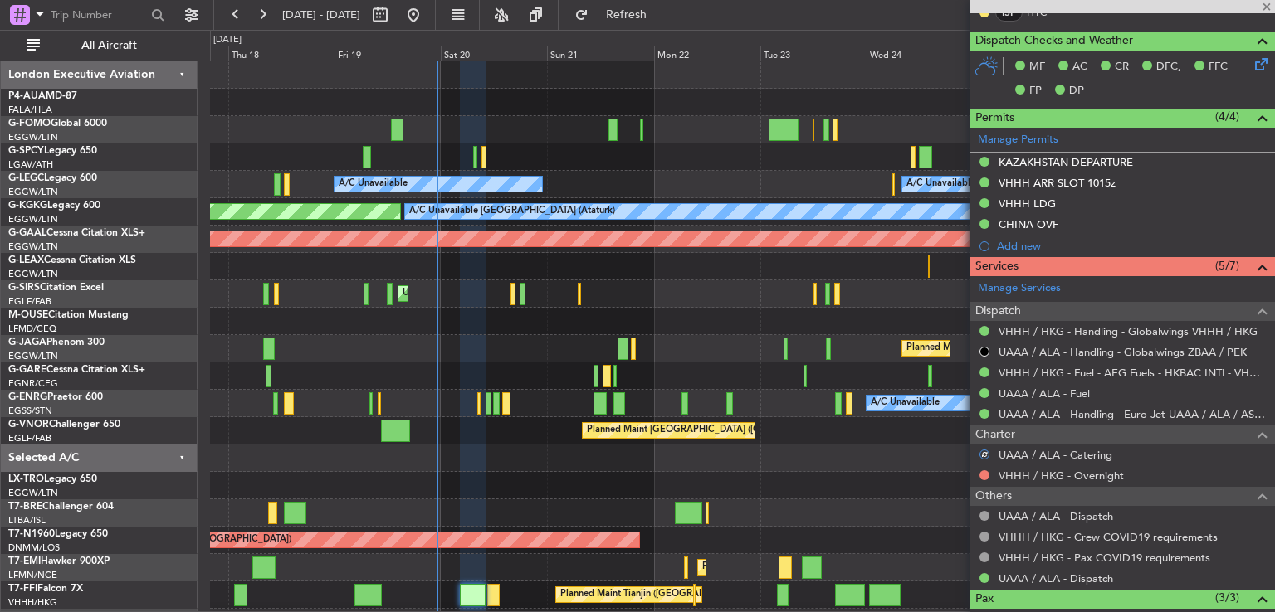
type input "+00:20"
type input "0"
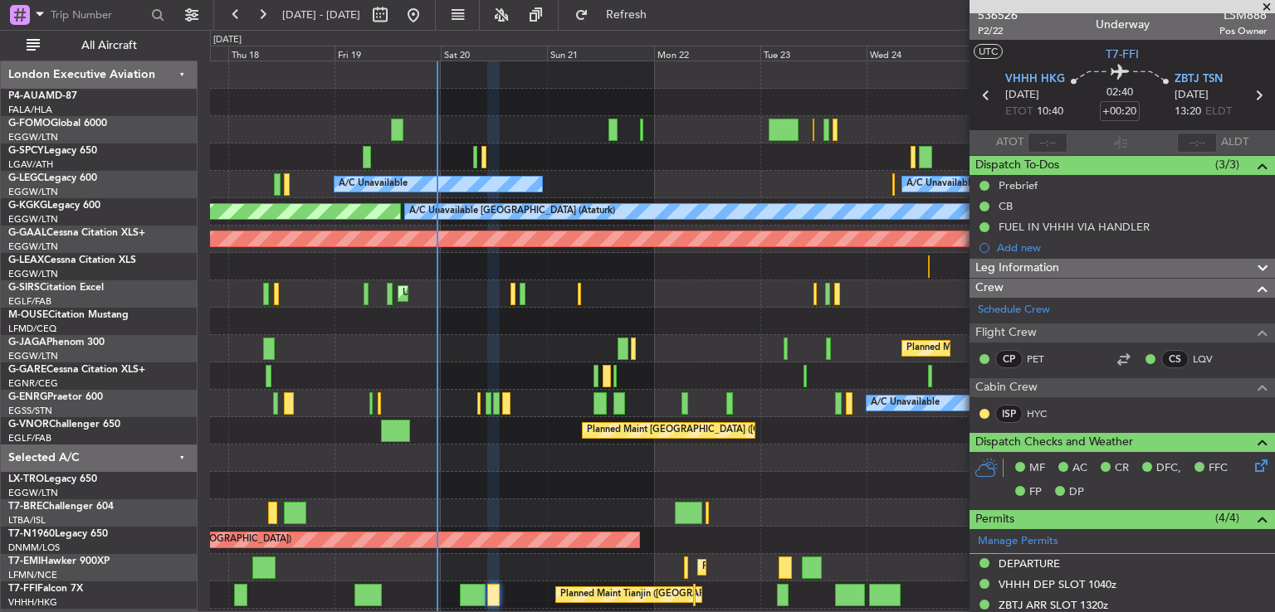
scroll to position [0, 0]
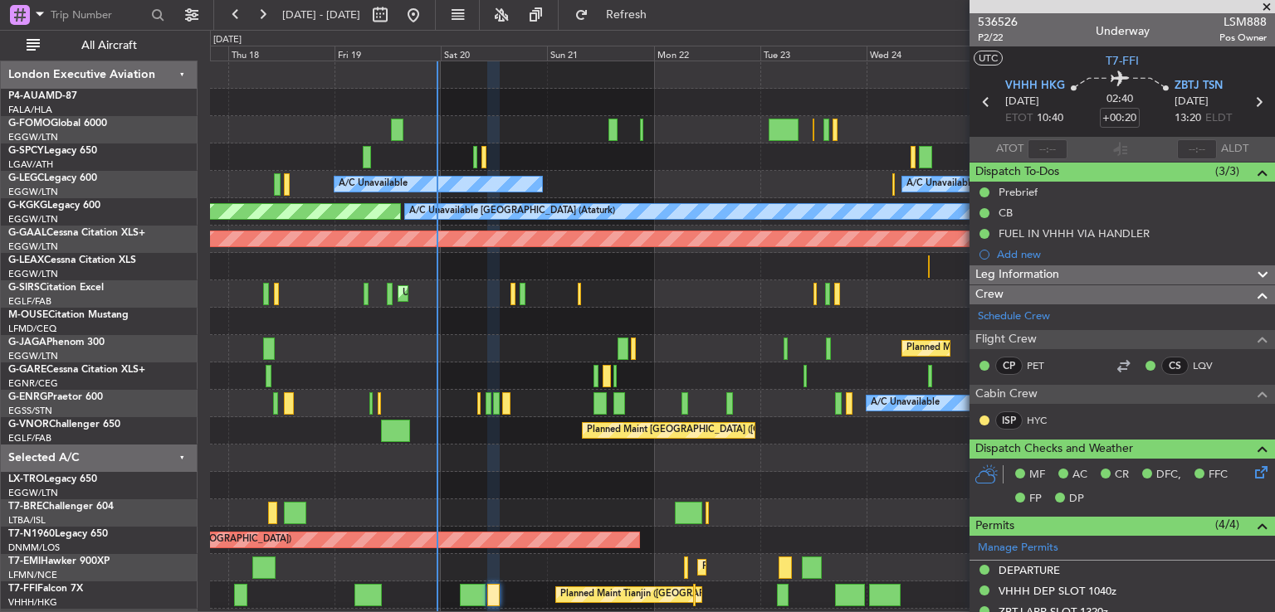
click at [1265, 10] on span at bounding box center [1266, 7] width 17 height 15
